Goal: Communication & Community: Answer question/provide support

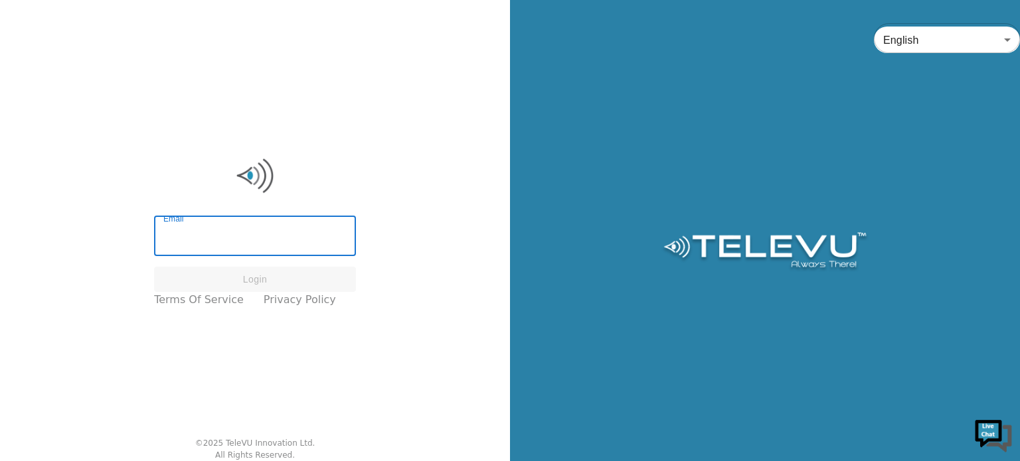
type input "[EMAIL_ADDRESS][DOMAIN_NAME]"
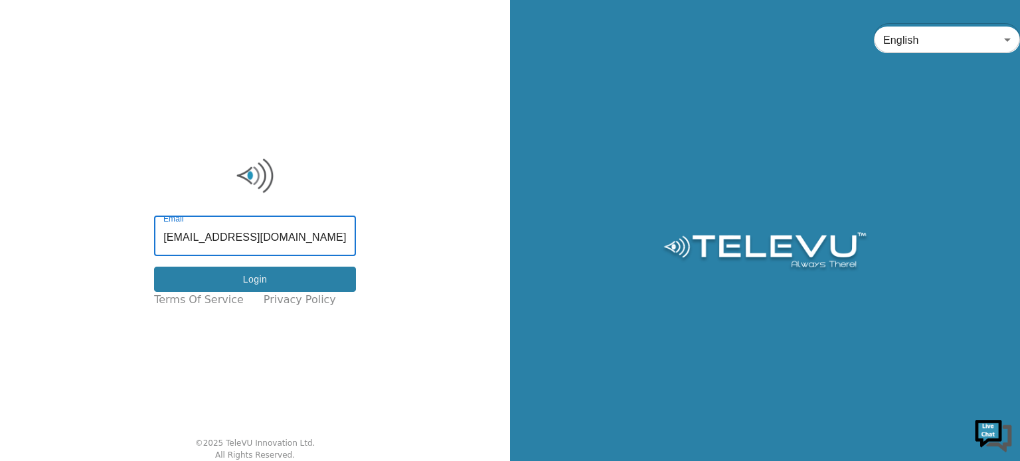
click at [252, 280] on button "Login" at bounding box center [255, 280] width 202 height 26
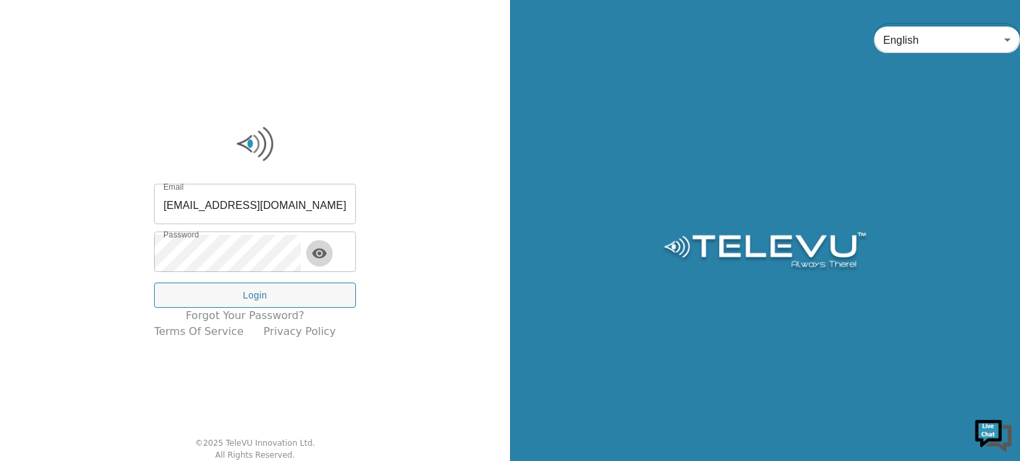
click at [327, 250] on icon "toggle password visibility" at bounding box center [319, 253] width 15 height 10
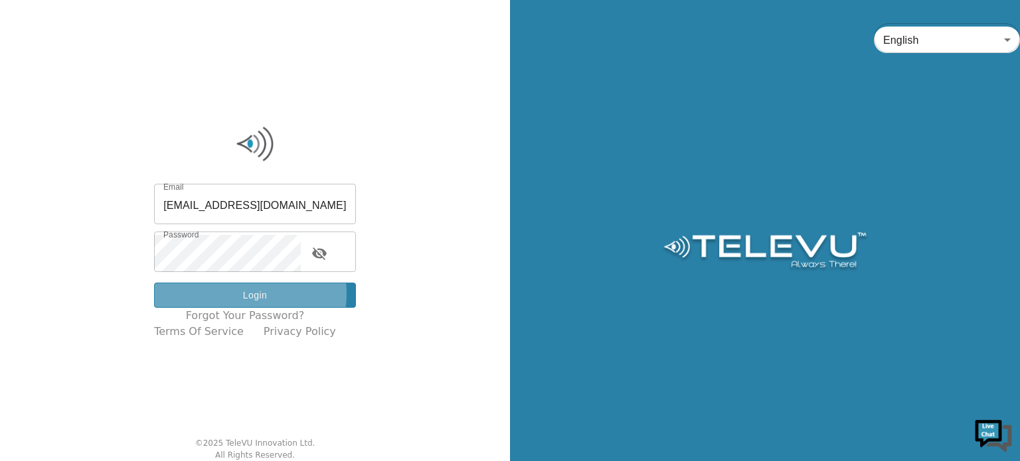
click at [260, 294] on button "Login" at bounding box center [255, 296] width 202 height 26
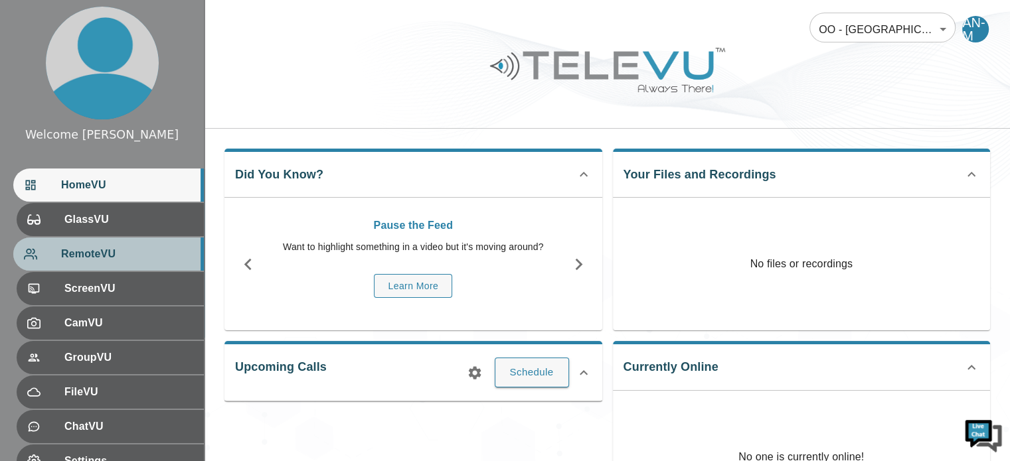
click at [84, 250] on span "RemoteVU" at bounding box center [127, 254] width 132 height 16
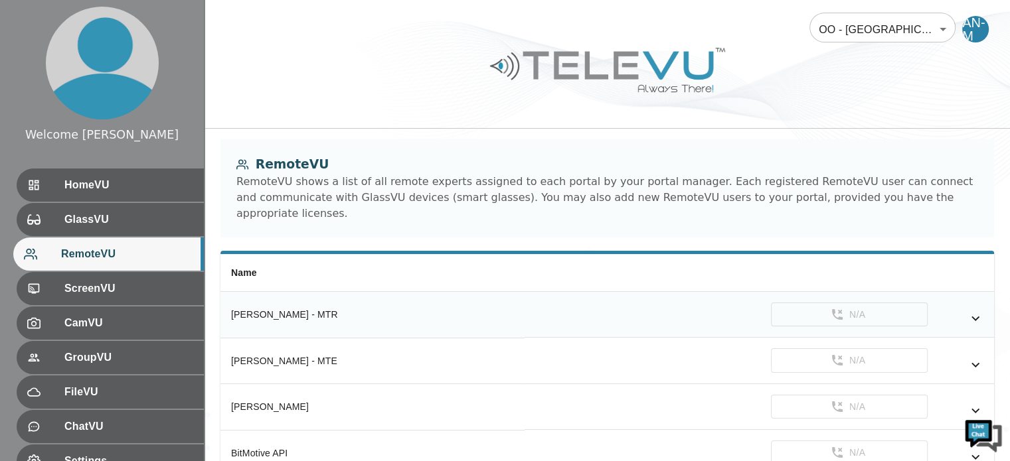
click at [560, 298] on td "N/A" at bounding box center [759, 315] width 469 height 46
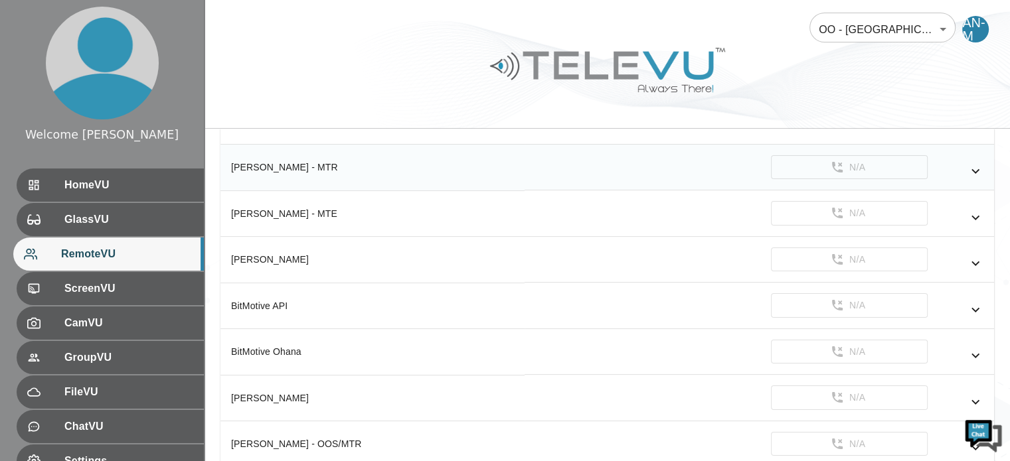
scroll to position [81, 0]
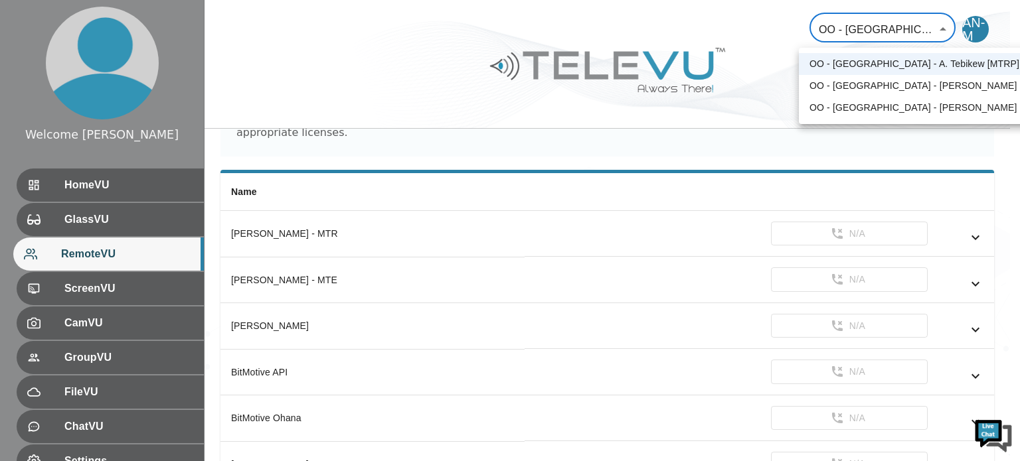
click at [331, 221] on div at bounding box center [510, 230] width 1020 height 461
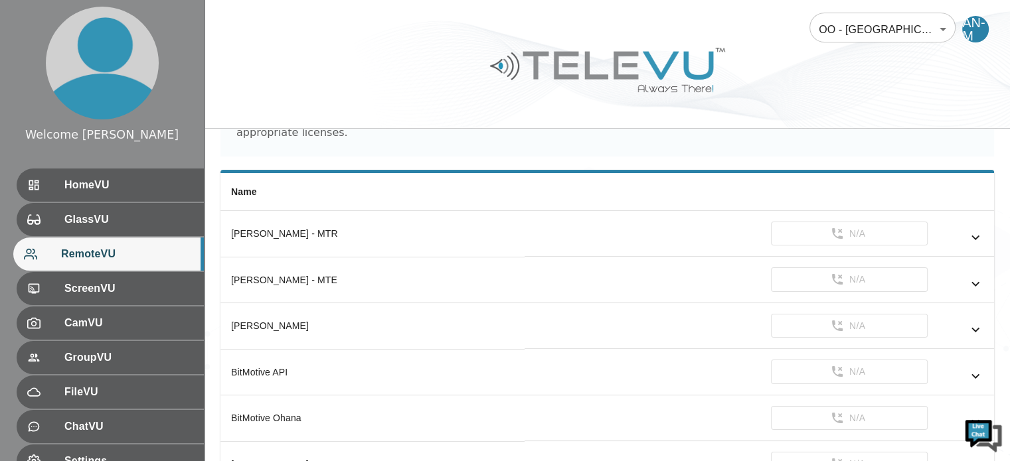
click at [331, 221] on div "OO - [GEOGRAPHIC_DATA] - A. Tebikew [MTRP] OO - [GEOGRAPHIC_DATA] - [PERSON_NAM…" at bounding box center [505, 230] width 1010 height 461
click at [977, 230] on icon "simple table" at bounding box center [975, 238] width 16 height 16
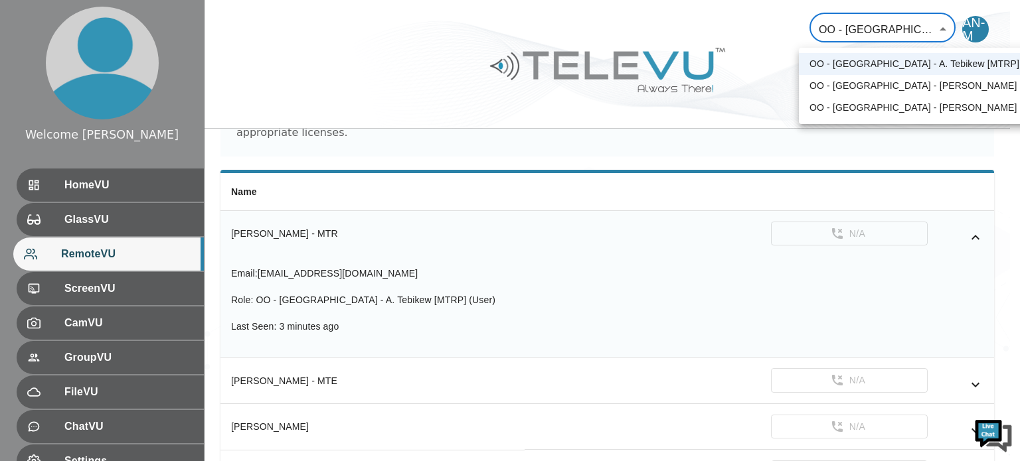
click at [940, 27] on div at bounding box center [510, 230] width 1020 height 461
click at [68, 187] on div at bounding box center [510, 230] width 1020 height 461
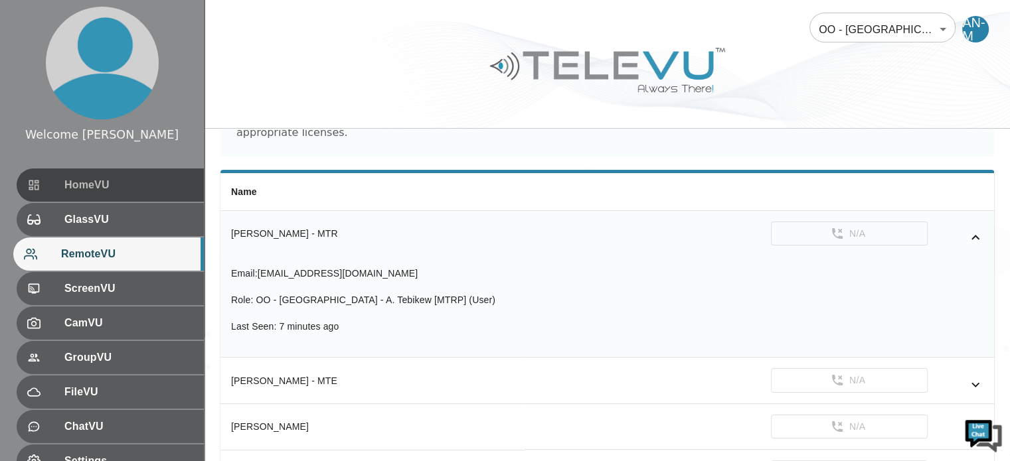
click at [68, 187] on span "HomeVU" at bounding box center [128, 185] width 129 height 16
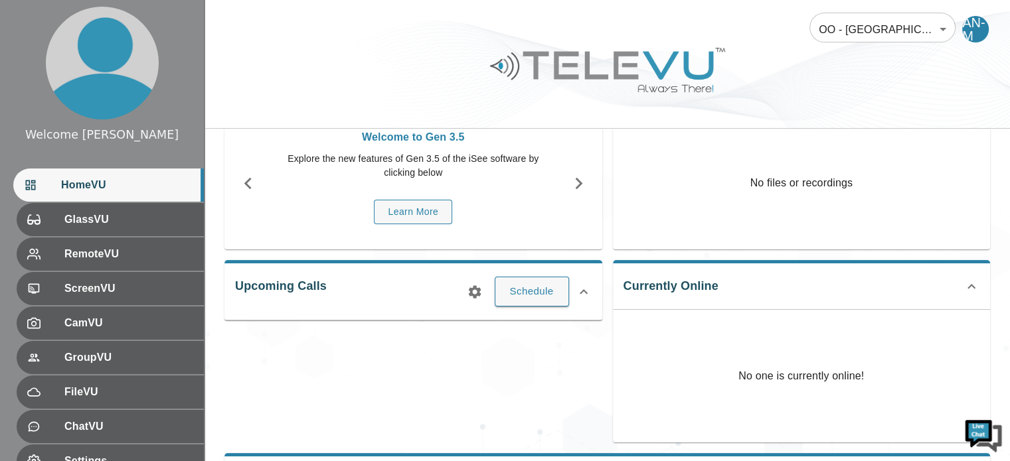
click at [816, 268] on div "Currently Online No one is currently online!" at bounding box center [802, 351] width 378 height 183
click at [836, 290] on div "Currently Online No one is currently online!" at bounding box center [802, 351] width 378 height 183
click at [969, 288] on icon at bounding box center [971, 287] width 16 height 16
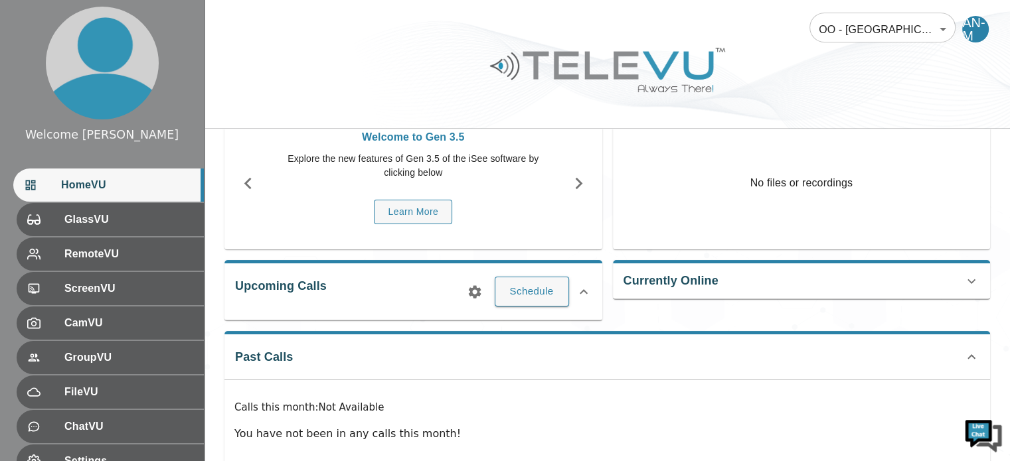
scroll to position [124, 0]
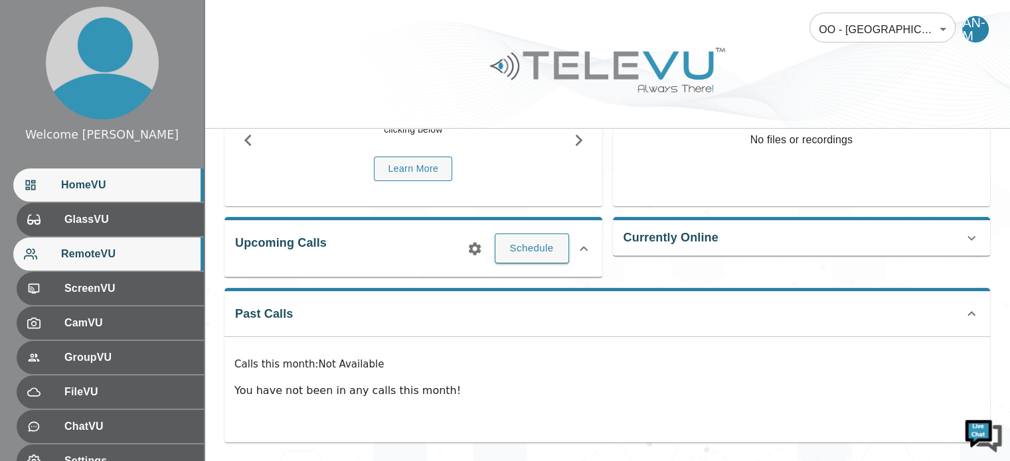
click at [75, 250] on span "RemoteVU" at bounding box center [127, 254] width 132 height 16
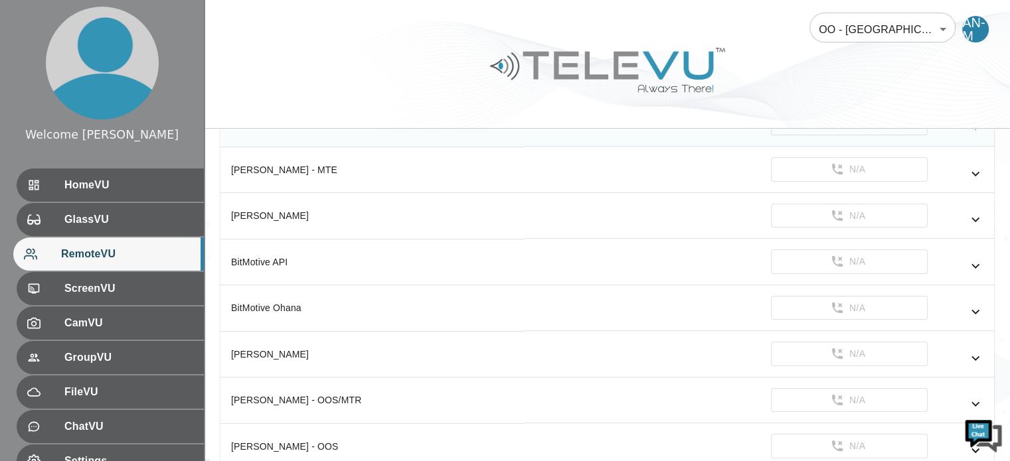
scroll to position [191, 0]
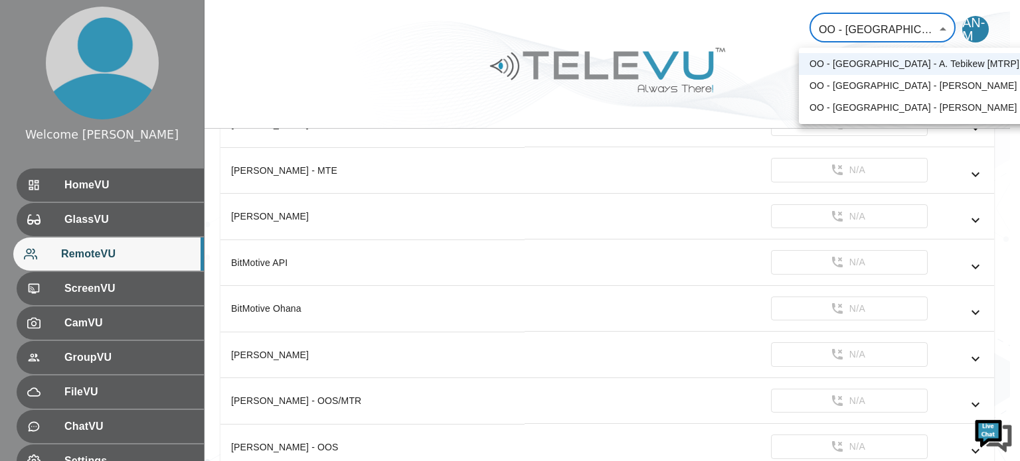
click at [942, 27] on body "Welcome [PERSON_NAME] HomeVU GlassVU RemoteVU ScreenVU CamVU GroupVU FileVU Cha…" at bounding box center [510, 424] width 1020 height 1231
click at [886, 109] on li "OO - [GEOGRAPHIC_DATA] - [PERSON_NAME]" at bounding box center [914, 108] width 231 height 22
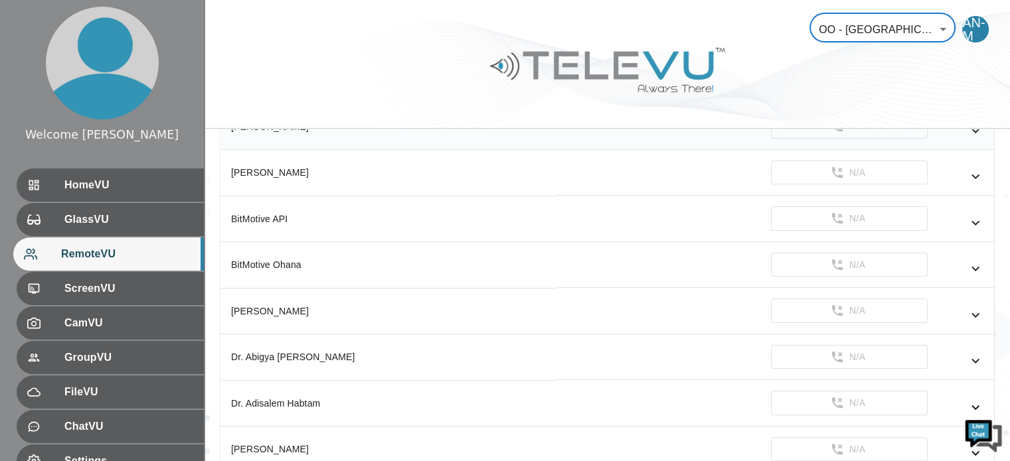
scroll to position [0, 0]
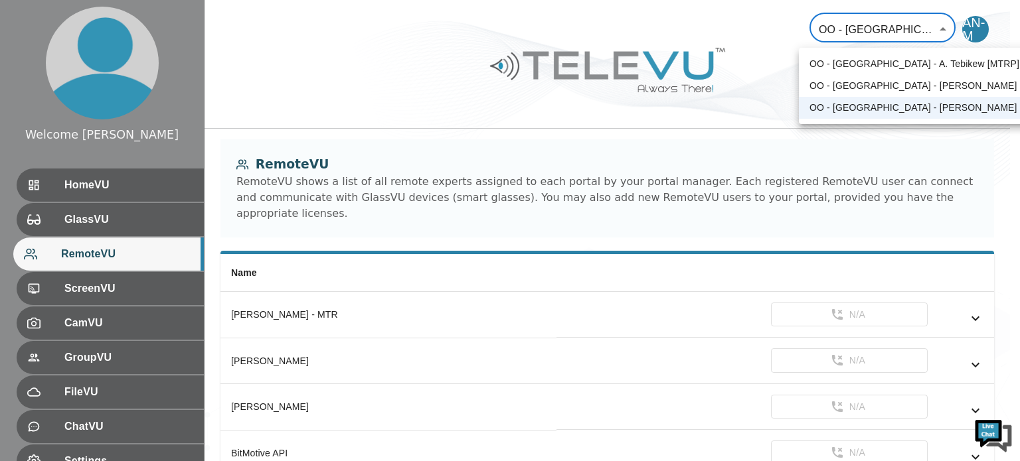
click at [941, 27] on div at bounding box center [510, 230] width 1020 height 461
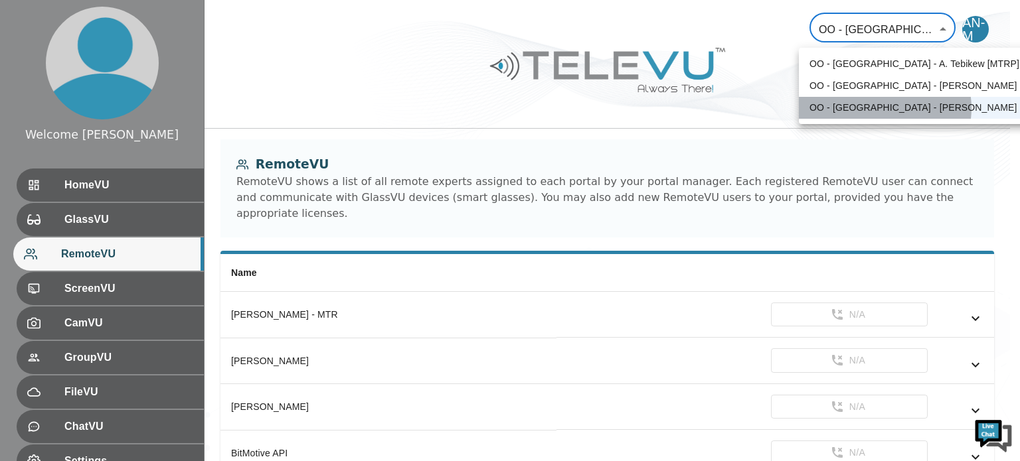
click at [884, 108] on li "OO - [GEOGRAPHIC_DATA] - [PERSON_NAME]" at bounding box center [914, 108] width 231 height 22
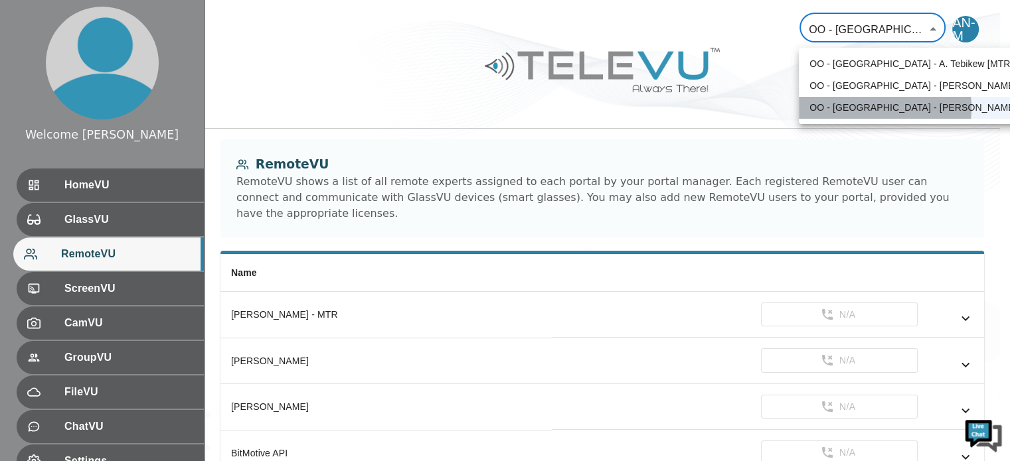
click at [884, 108] on div "OO - [GEOGRAPHIC_DATA] - A. Tebikew [MTRP] OO - [GEOGRAPHIC_DATA] - [PERSON_NAM…" at bounding box center [505, 230] width 1010 height 461
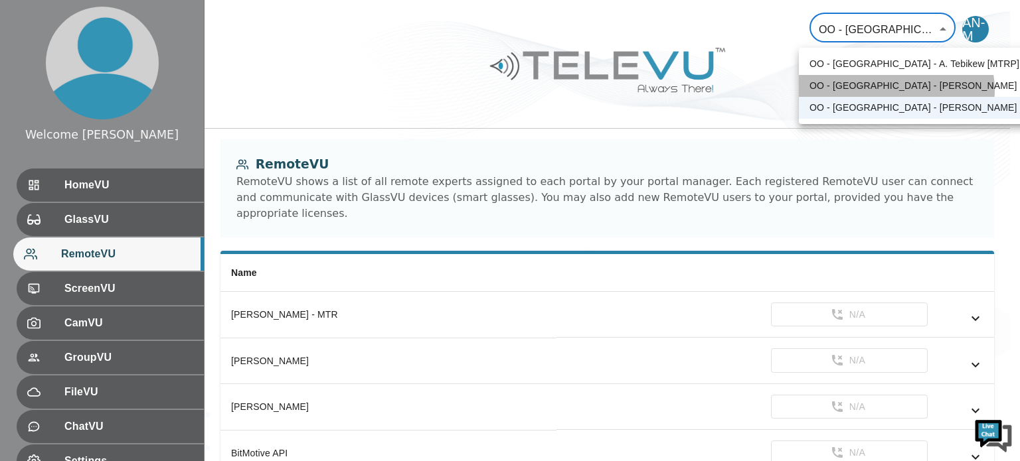
click at [896, 90] on li "OO - [GEOGRAPHIC_DATA] - [PERSON_NAME]" at bounding box center [914, 86] width 231 height 22
type input "34"
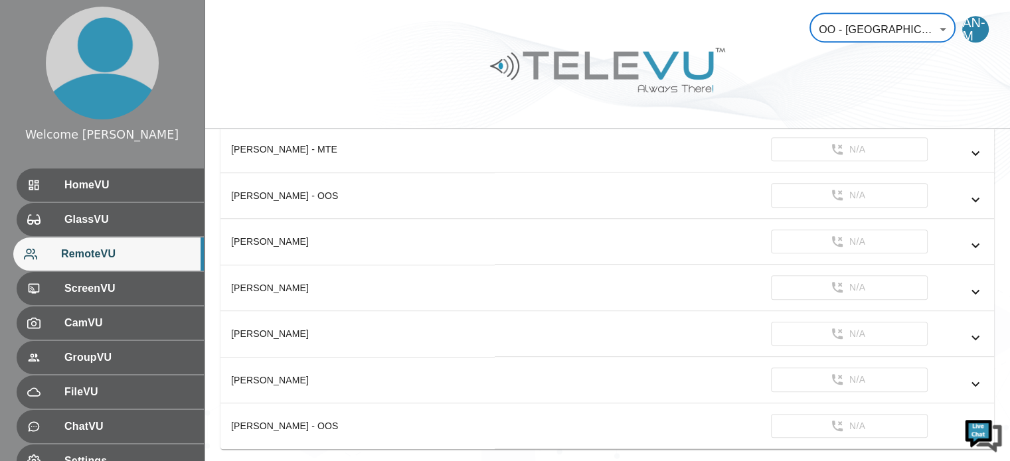
scroll to position [720, 0]
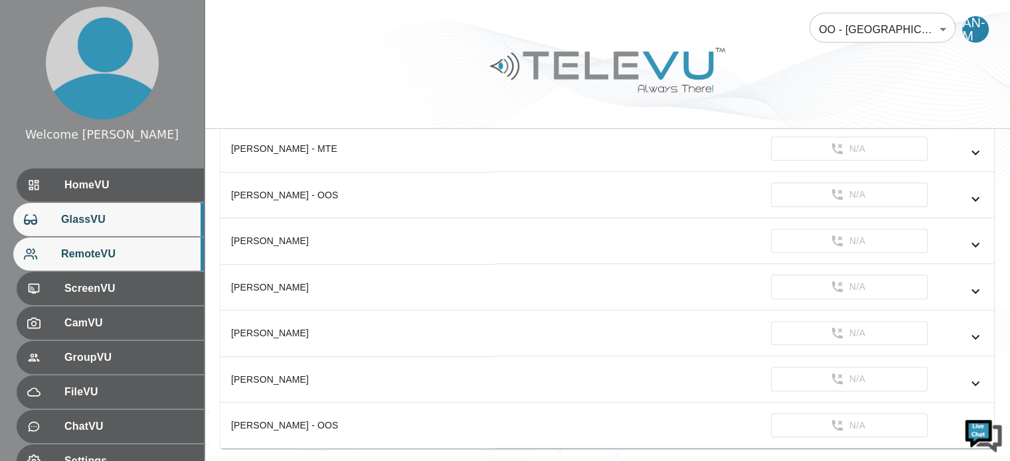
click at [82, 228] on div "GlassVU" at bounding box center [108, 219] width 191 height 33
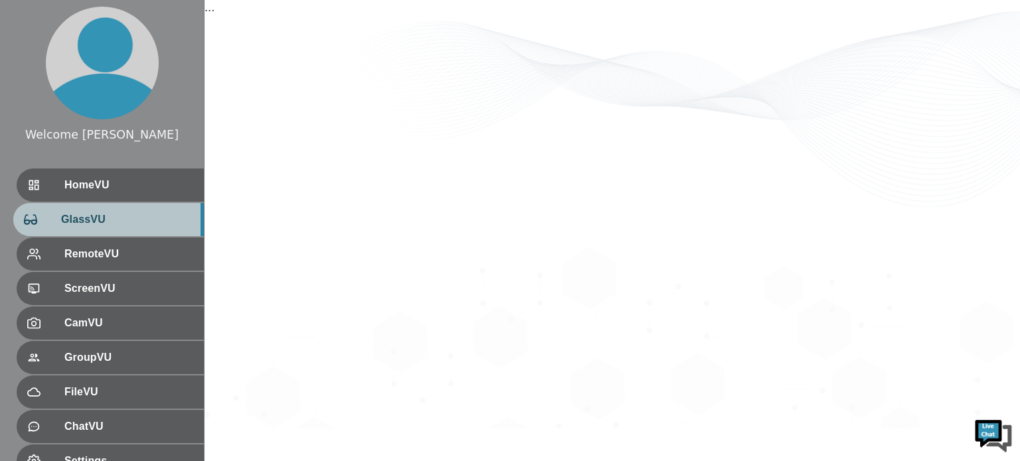
click at [82, 228] on div "GlassVU" at bounding box center [108, 219] width 191 height 33
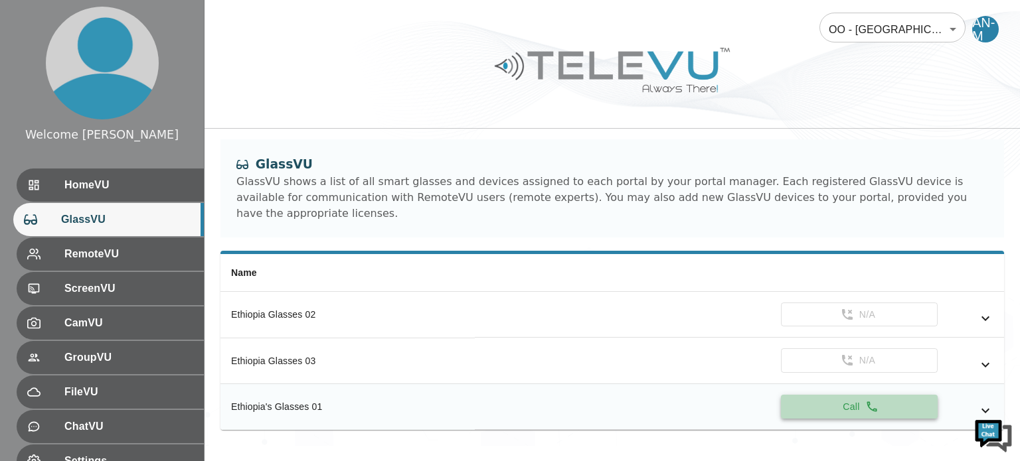
click at [870, 400] on icon "simple table" at bounding box center [871, 406] width 13 height 13
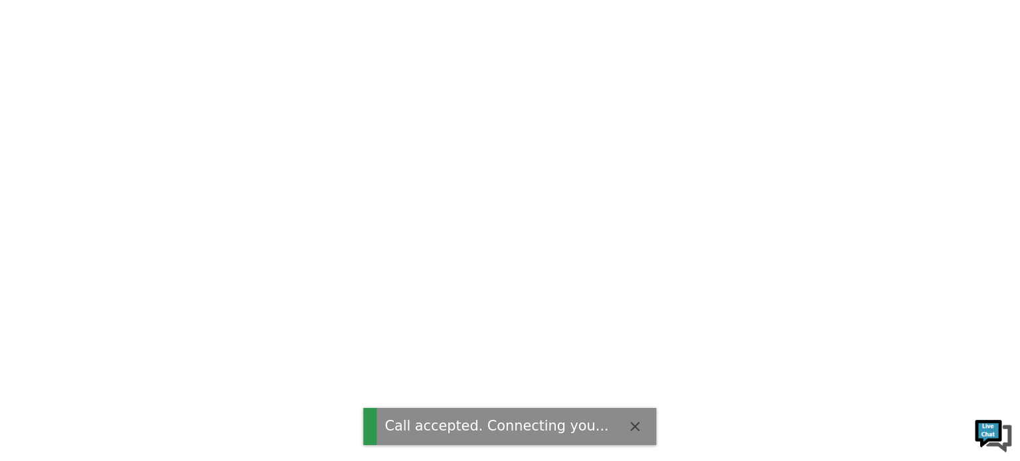
drag, startPoint x: 870, startPoint y: 390, endPoint x: 795, endPoint y: 397, distance: 74.7
click at [795, 0] on html "Call accepted. Connecting you..." at bounding box center [510, 0] width 1020 height 0
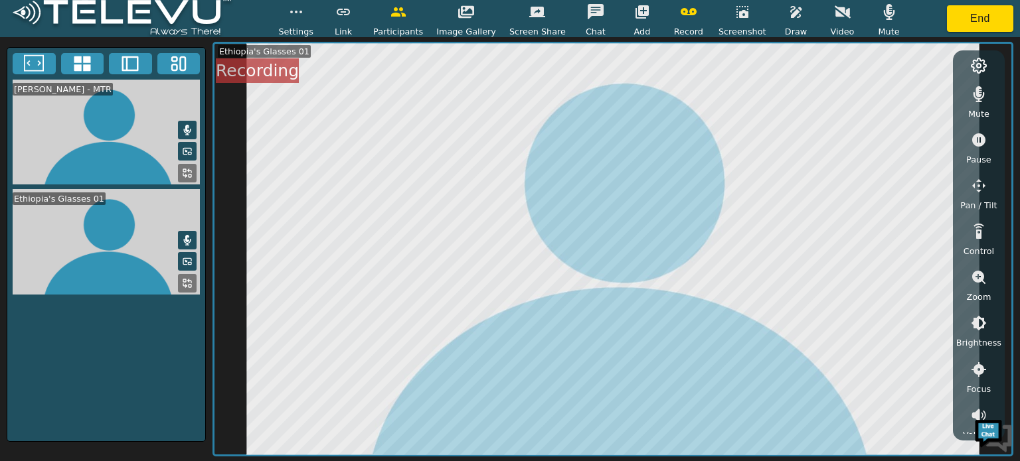
click at [189, 278] on icon at bounding box center [187, 283] width 11 height 11
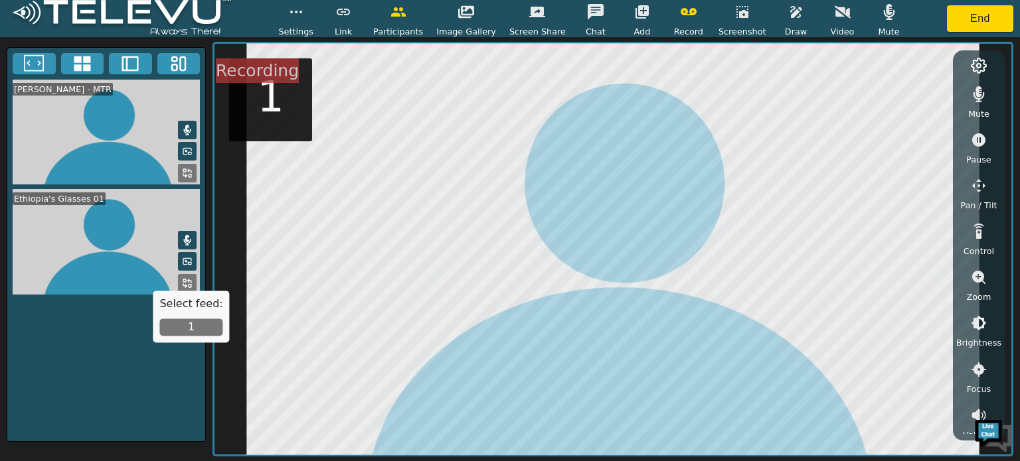
click at [188, 169] on icon at bounding box center [189, 170] width 3 height 3
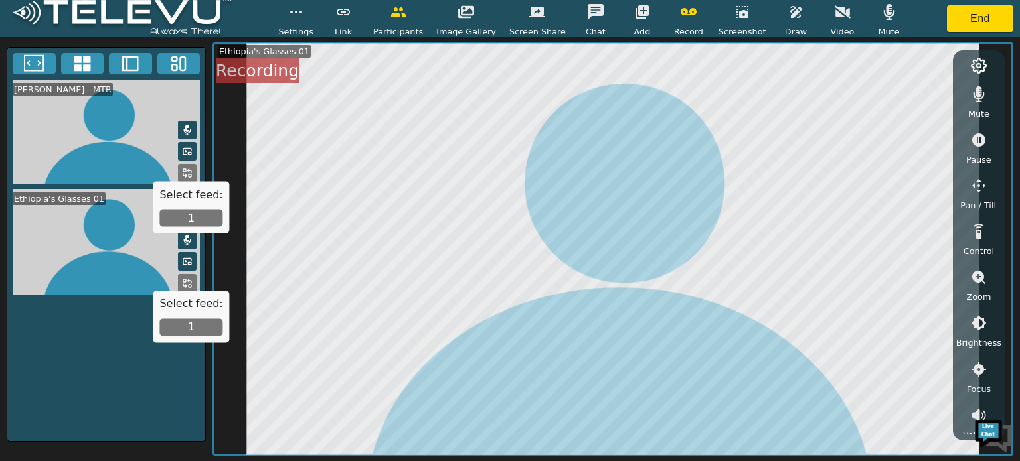
click at [185, 211] on button "1" at bounding box center [190, 218] width 63 height 17
click at [185, 153] on icon at bounding box center [187, 152] width 8 height 6
click at [186, 146] on icon at bounding box center [187, 151] width 11 height 11
click at [835, 18] on icon "button" at bounding box center [843, 12] width 16 height 16
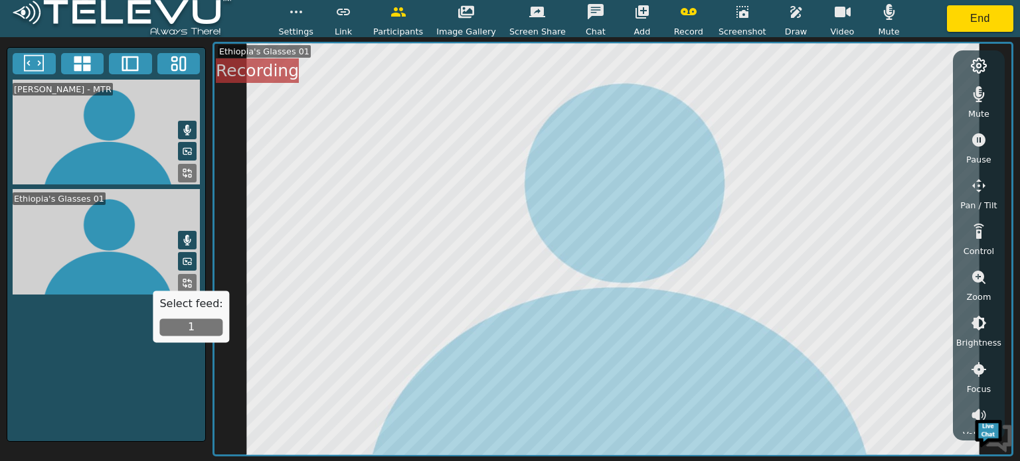
click at [186, 171] on rect at bounding box center [184, 170] width 3 height 3
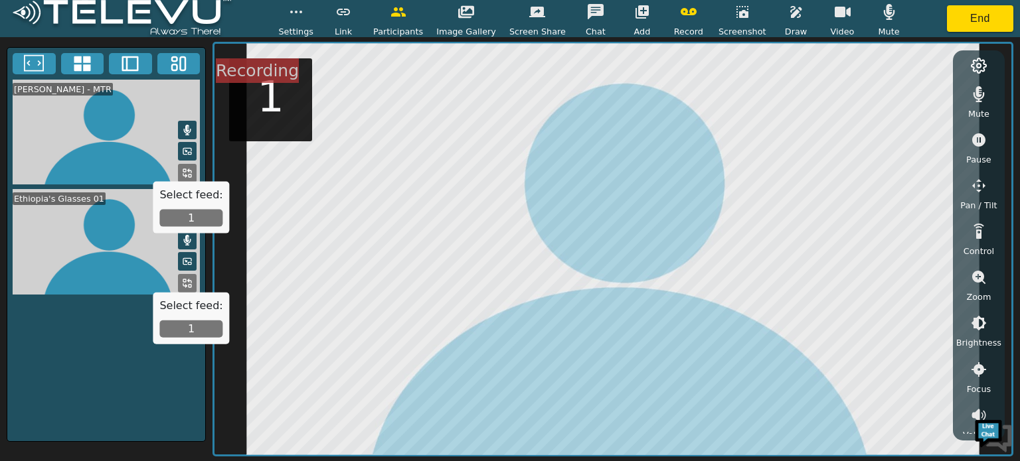
click at [194, 212] on button "1" at bounding box center [190, 218] width 63 height 17
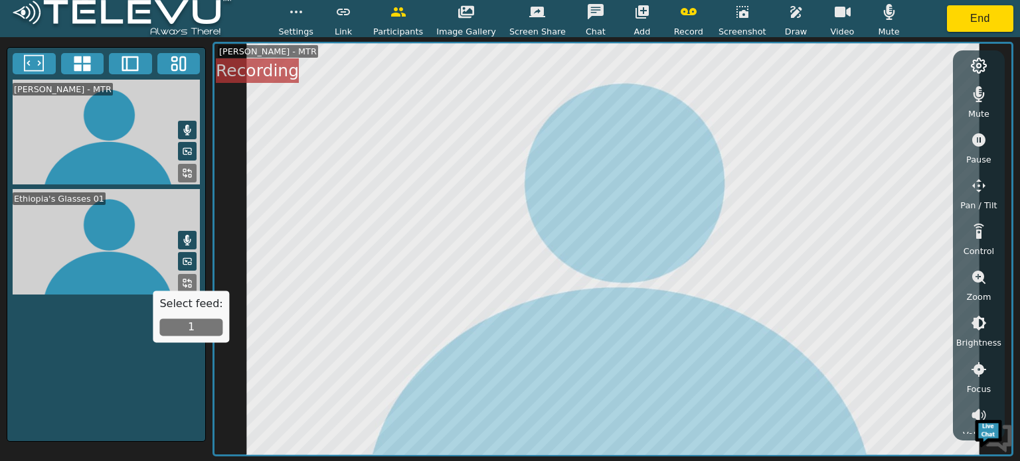
click at [189, 330] on button "1" at bounding box center [190, 327] width 63 height 17
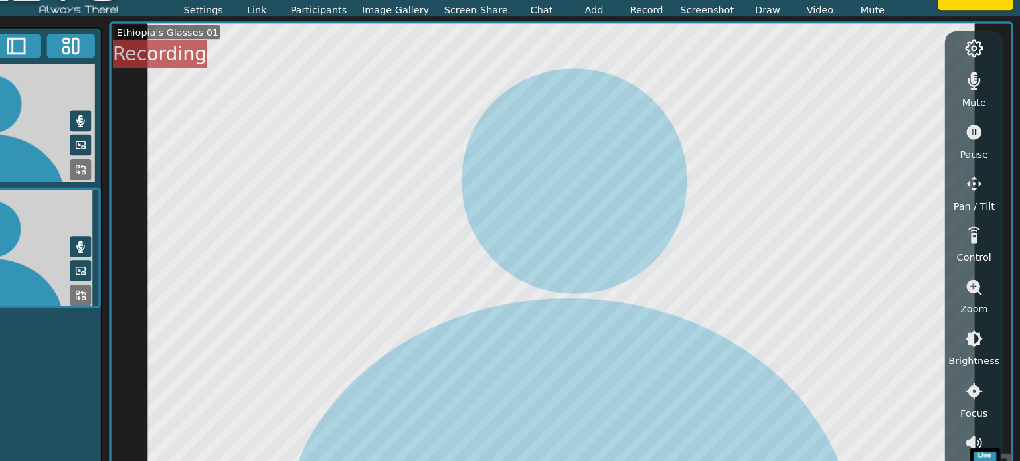
click at [685, 31] on span "Record" at bounding box center [688, 31] width 29 height 13
